Goal: Task Accomplishment & Management: Use online tool/utility

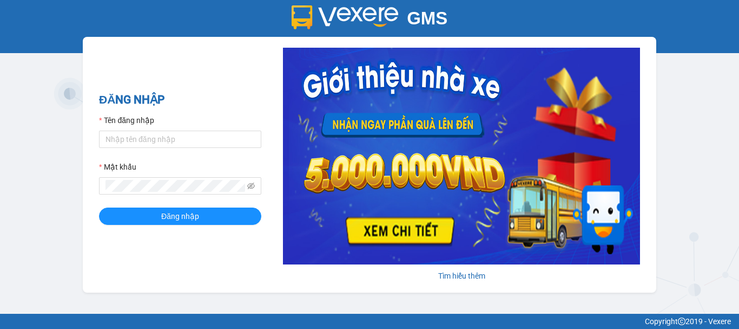
click at [124, 127] on div "Tên đăng nhập" at bounding box center [180, 122] width 162 height 16
click at [133, 150] on form "Tên đăng nhập Mật khẩu Đăng nhập" at bounding box center [180, 169] width 162 height 110
click at [128, 127] on div "Tên đăng nhập" at bounding box center [180, 122] width 162 height 16
click at [129, 131] on input "Tên đăng nhập" at bounding box center [180, 138] width 162 height 17
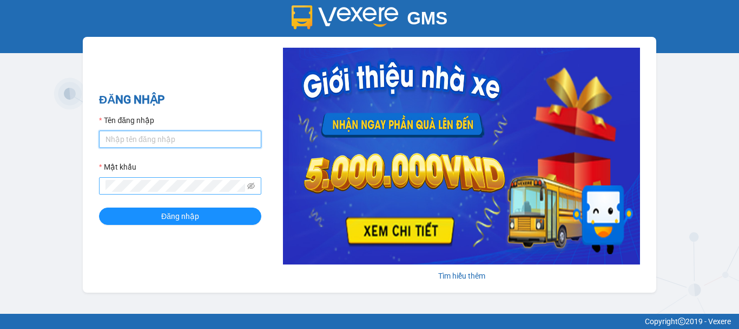
type input "thanhthanh.khanhphong"
click at [99, 207] on button "Đăng nhập" at bounding box center [180, 215] width 162 height 17
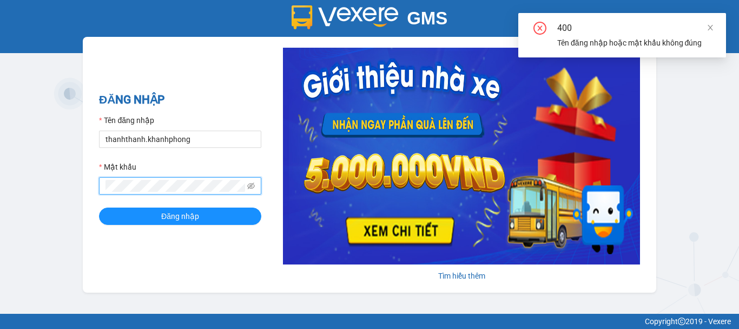
click at [99, 207] on button "Đăng nhập" at bounding box center [180, 215] width 162 height 17
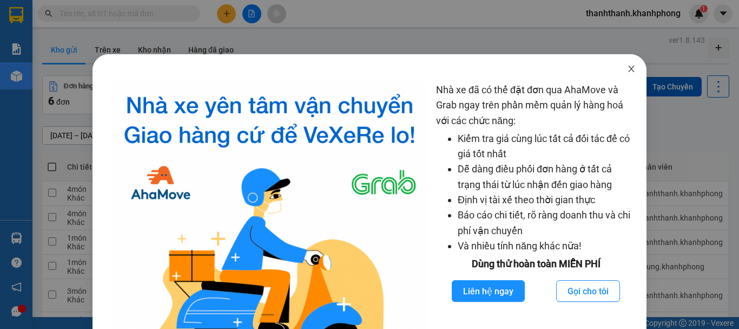
click at [632, 69] on span "Close" at bounding box center [631, 69] width 30 height 30
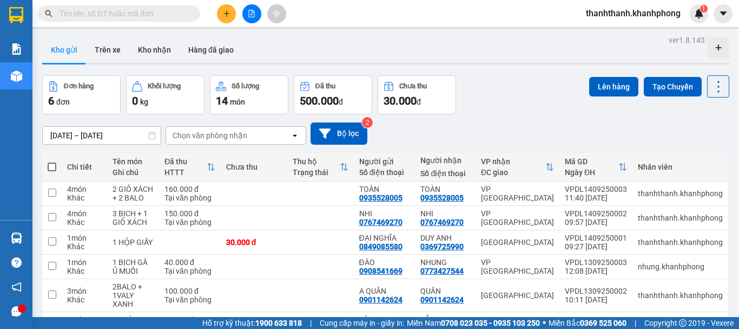
click at [185, 12] on input "text" at bounding box center [124, 14] width 128 height 12
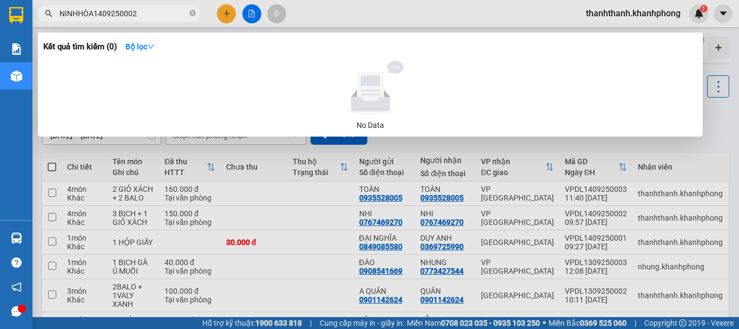
type input "NINHHÒA1409250002"
click at [188, 12] on span "NINHHÒA1409250002" at bounding box center [119, 13] width 162 height 16
click at [190, 13] on icon "close-circle" at bounding box center [192, 13] width 6 height 6
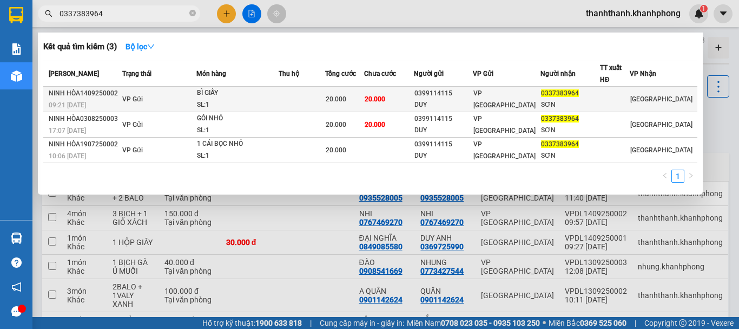
type input "0337383964"
click at [288, 97] on td at bounding box center [302, 99] width 46 height 25
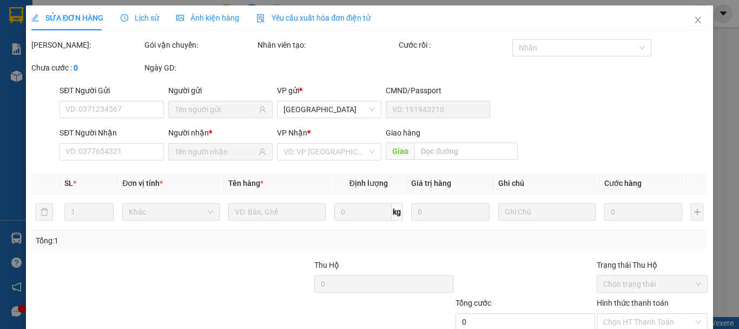
type input "0399114115"
type input "DUY"
type input "0337383964"
type input "SƠN"
type input "20.000"
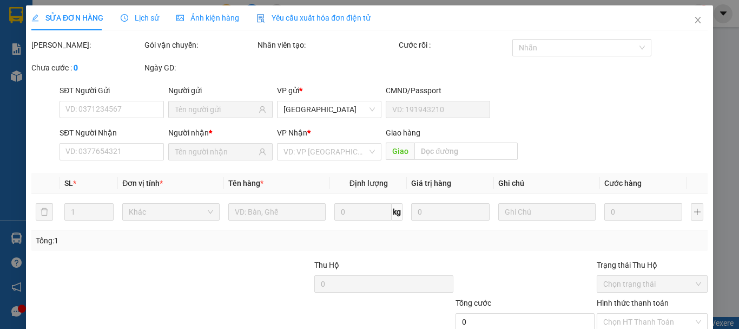
type input "20.000"
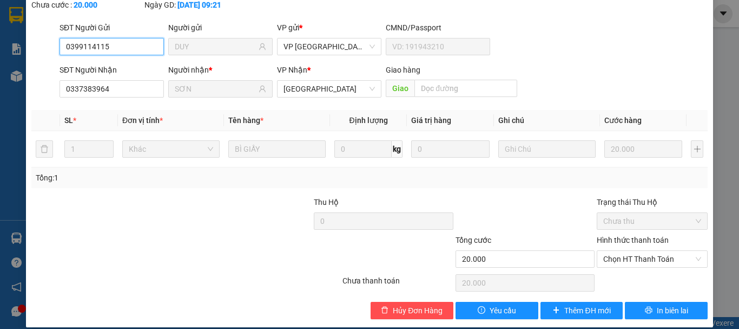
scroll to position [86, 0]
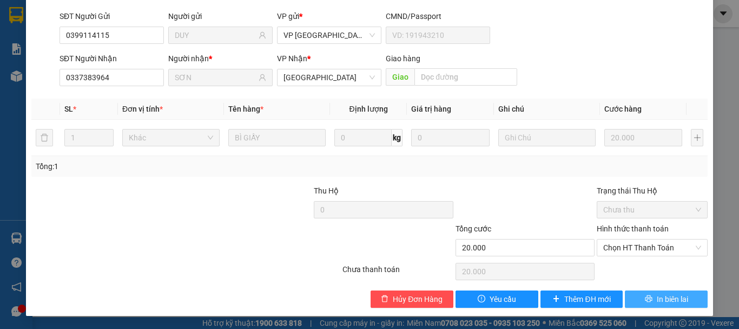
click at [645, 301] on icon "printer" at bounding box center [649, 298] width 8 height 8
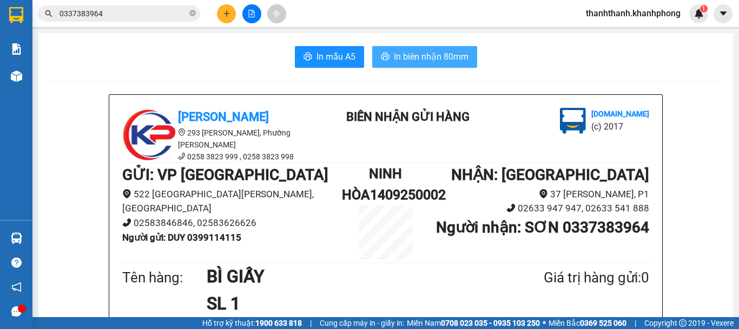
click at [402, 65] on button "In biên nhận 80mm" at bounding box center [424, 57] width 105 height 22
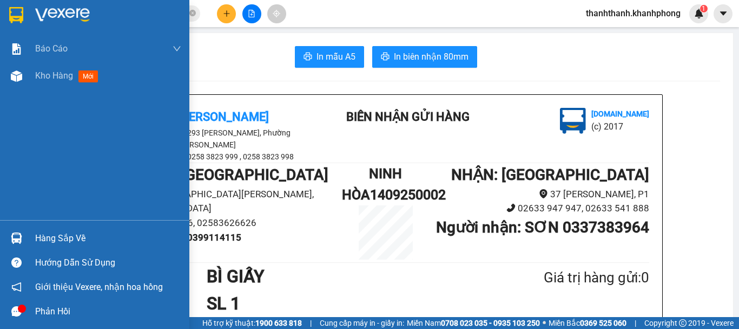
click at [11, 2] on div at bounding box center [94, 17] width 189 height 35
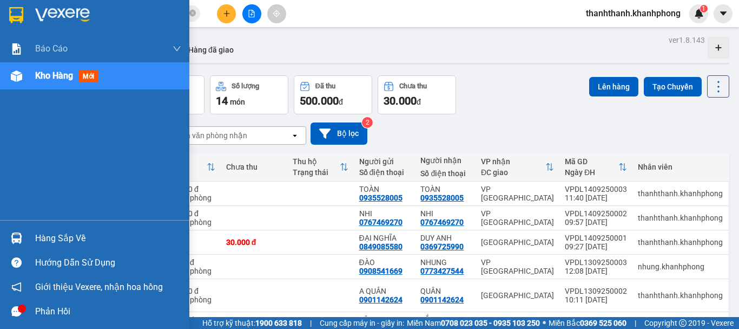
click at [0, 153] on div "Báo cáo Báo cáo dòng tiền (nhân viên) Doanh số tạo đơn theo VP gửi (nhân viên) …" at bounding box center [94, 127] width 189 height 185
